Goal: Submit feedback/report problem: Submit feedback/report problem

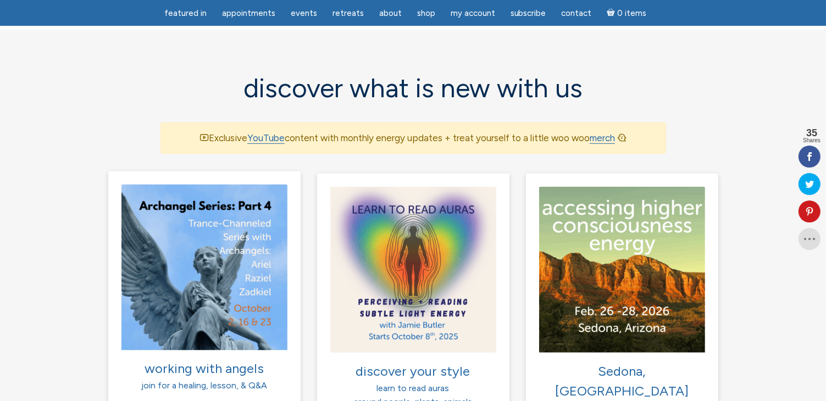
scroll to position [769, 0]
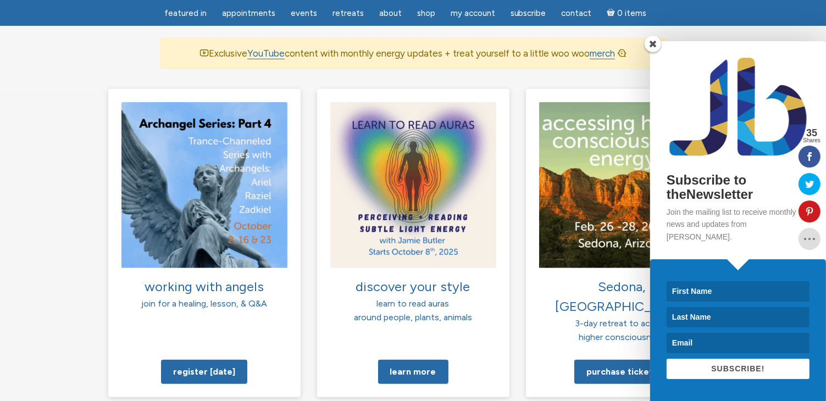
click at [696, 290] on input at bounding box center [737, 291] width 143 height 20
type input "Judy"
type input "Youmans"
type input "judisilvaggio@hotmail.com"
click at [727, 372] on span "SUBSCRIBE!" at bounding box center [737, 368] width 53 height 9
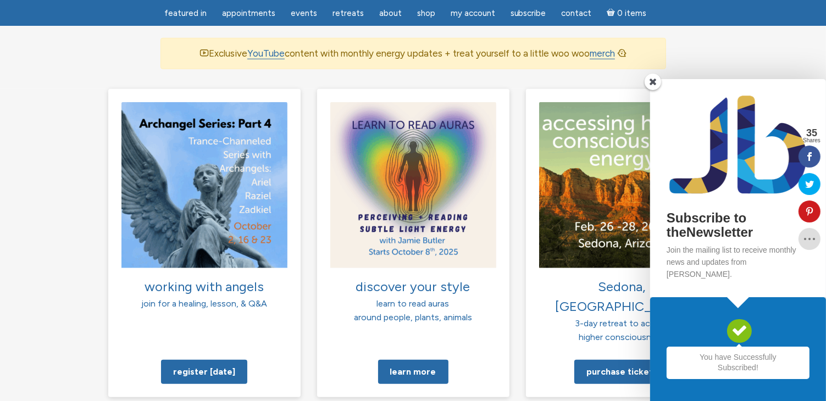
click at [657, 90] on span at bounding box center [652, 82] width 16 height 16
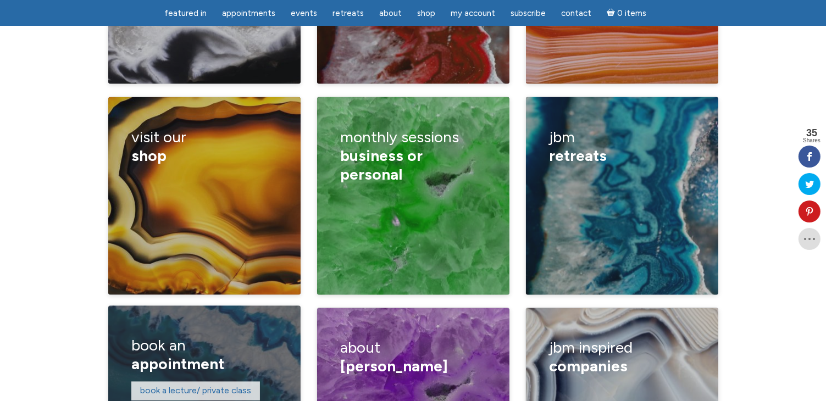
scroll to position [1923, 0]
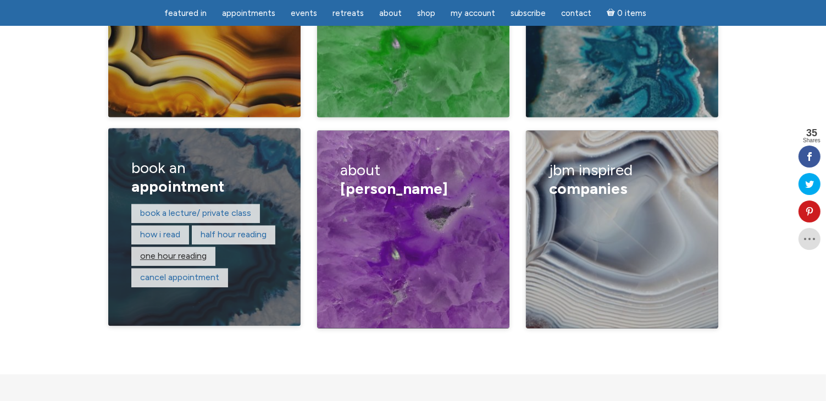
click at [172, 251] on link "One hour reading" at bounding box center [173, 256] width 66 height 10
click at [215, 230] on link "Half hour reading" at bounding box center [234, 235] width 66 height 10
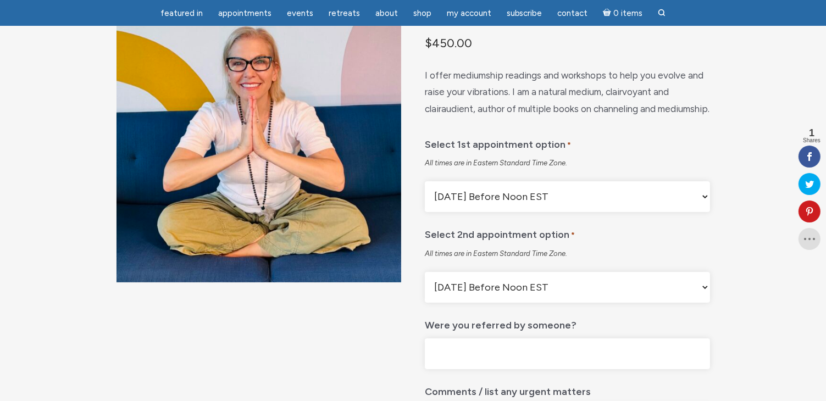
scroll to position [110, 0]
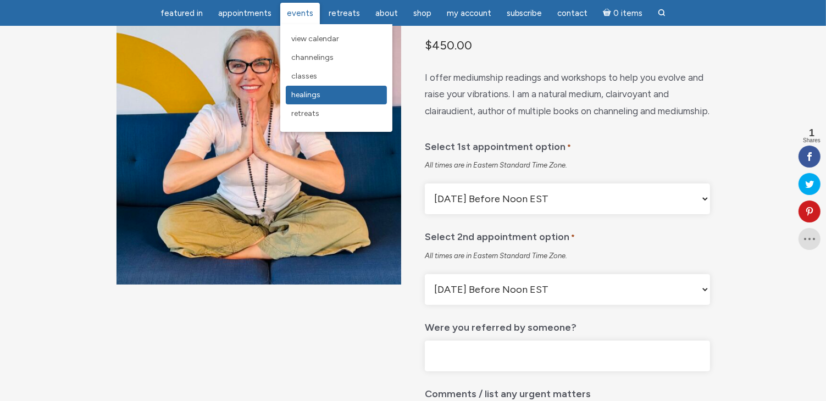
click at [310, 100] on link "Healings" at bounding box center [336, 95] width 101 height 19
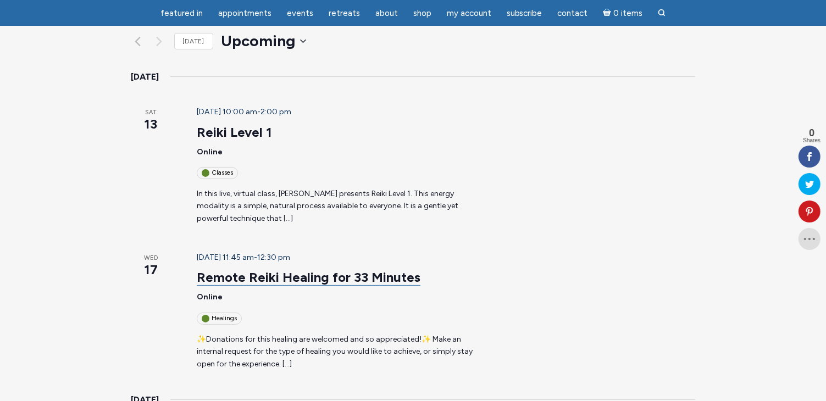
scroll to position [220, 0]
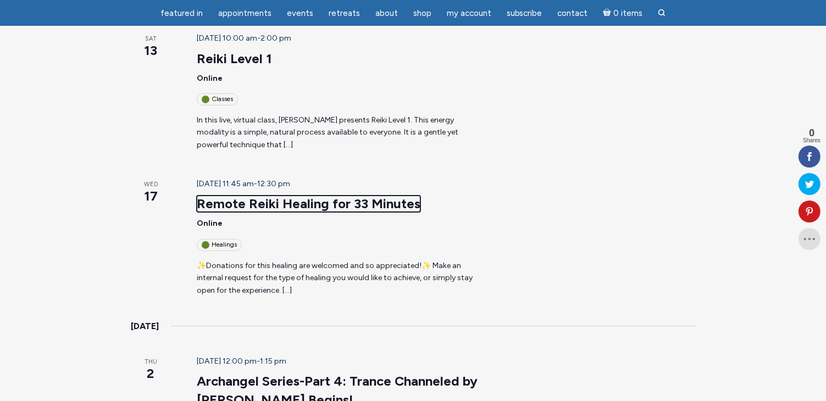
click at [251, 196] on link "Remote Reiki Healing for 33 Minutes" at bounding box center [309, 204] width 224 height 16
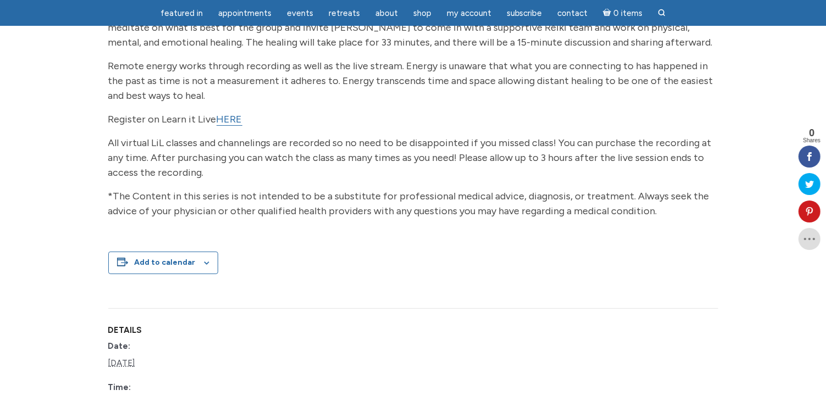
scroll to position [165, 0]
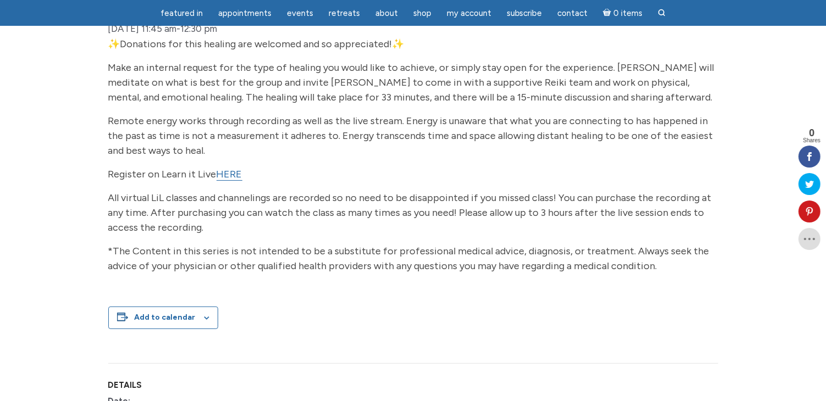
click at [224, 181] on link "HERE" at bounding box center [229, 174] width 26 height 13
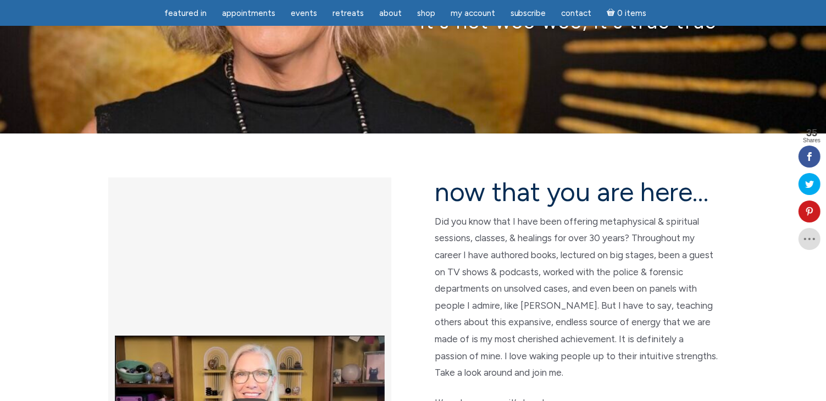
scroll to position [55, 0]
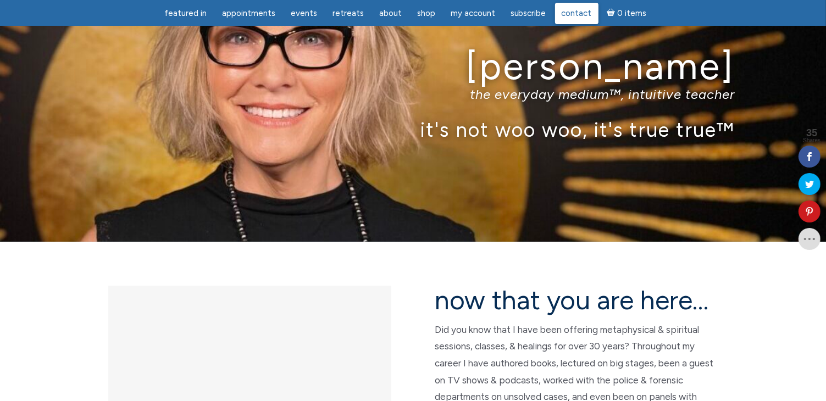
click at [568, 14] on span "Contact" at bounding box center [576, 13] width 30 height 10
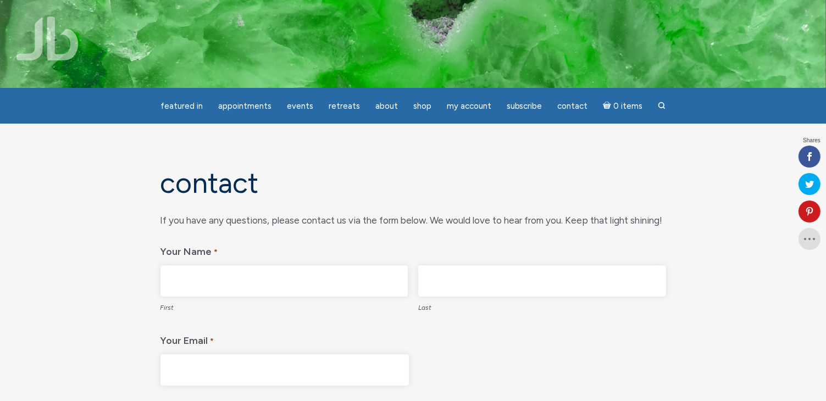
click at [229, 283] on input "First" at bounding box center [284, 280] width 248 height 31
type input "[PERSON_NAME]"
type input "[EMAIL_ADDRESS][DOMAIN_NAME]"
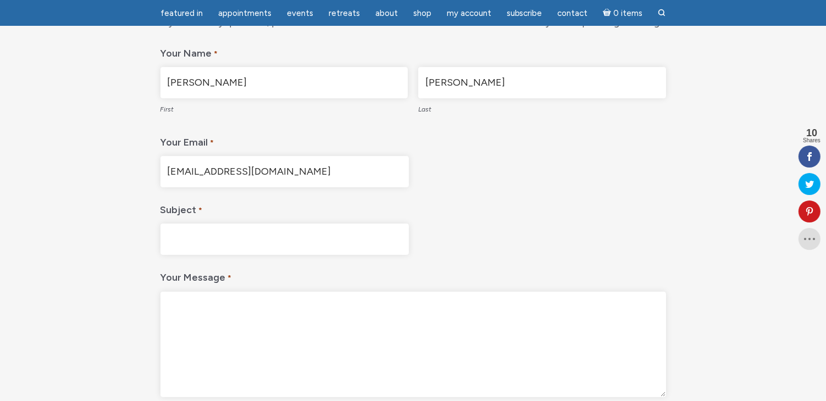
scroll to position [165, 0]
click at [224, 238] on input "Subject *" at bounding box center [284, 236] width 248 height 31
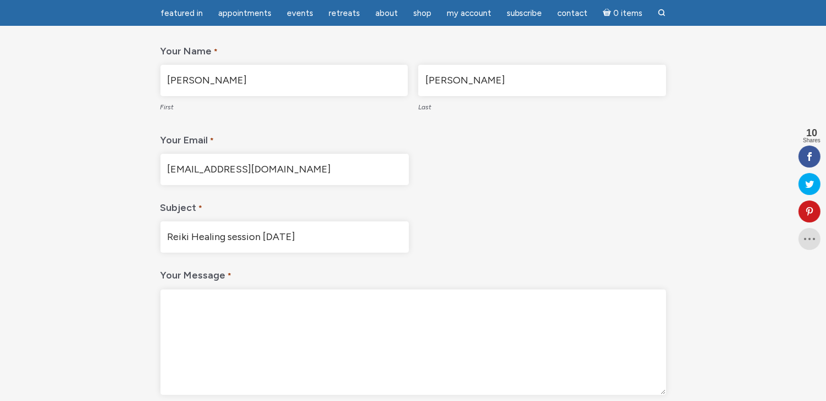
type input "Reiki Healing session September 17, 2025"
click at [191, 308] on textarea "Your Message *" at bounding box center [412, 342] width 505 height 105
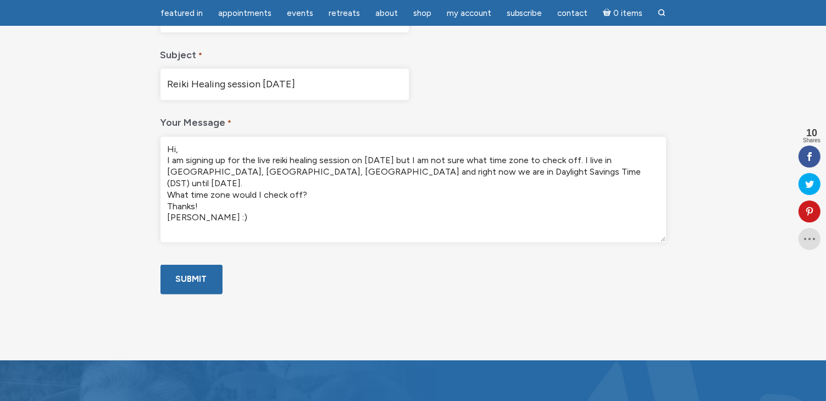
scroll to position [494, 0]
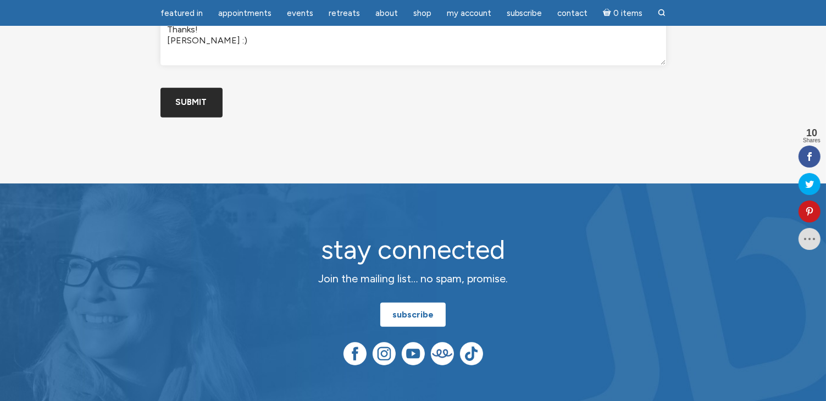
type textarea "Hi, I am signing up for the live reiki healing session on September 17th but I …"
click at [193, 117] on input "Submit" at bounding box center [191, 102] width 62 height 29
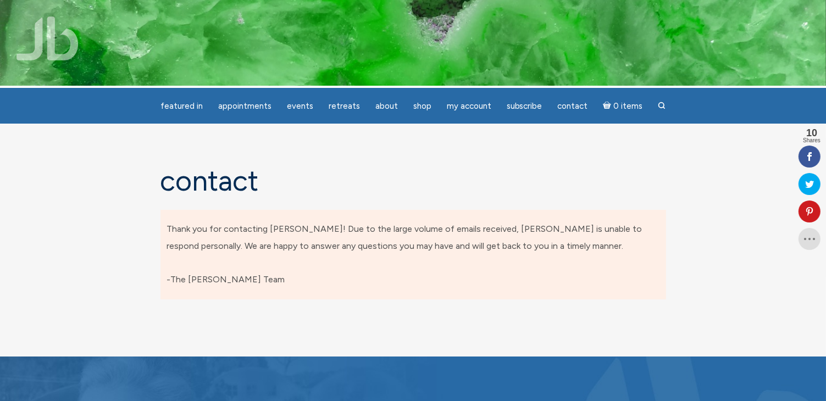
scroll to position [0, 0]
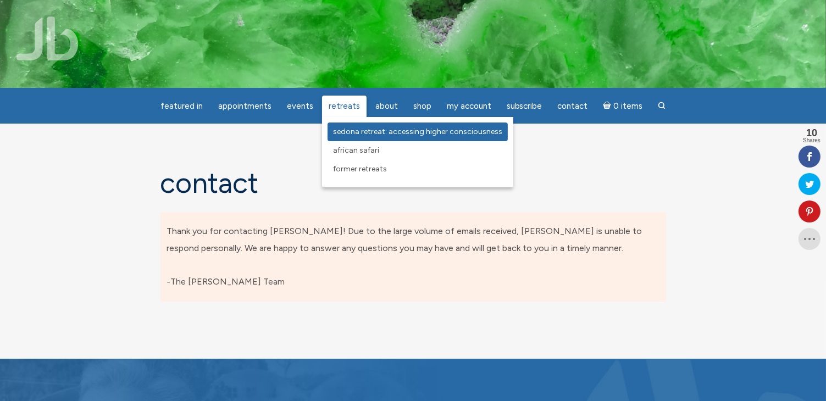
click at [351, 135] on span "Sedona Retreat: Accessing Higher Consciousness" at bounding box center [417, 131] width 169 height 9
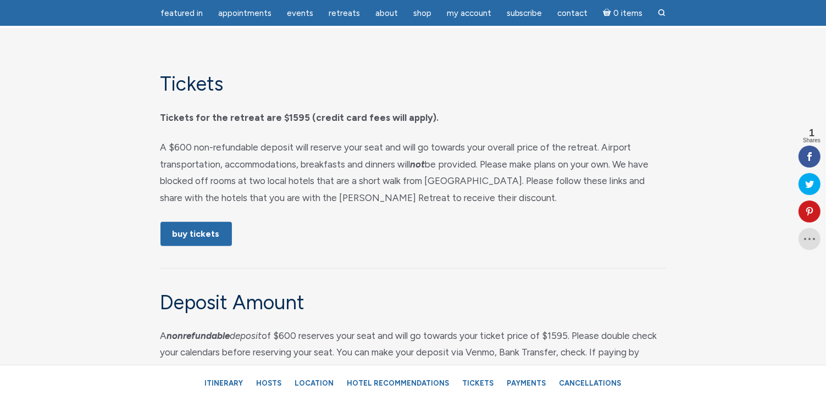
scroll to position [5219, 0]
